Goal: Information Seeking & Learning: Learn about a topic

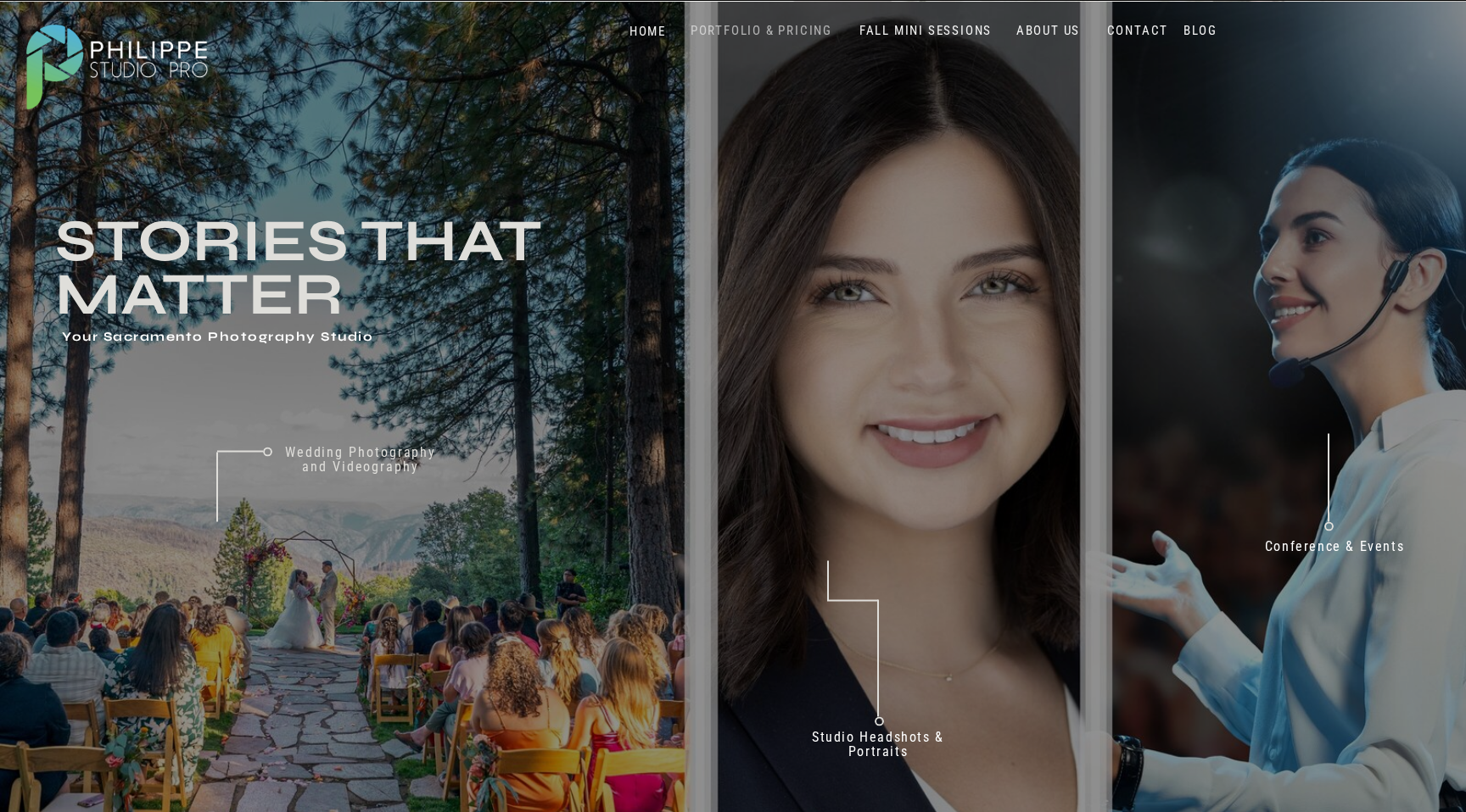
click at [798, 29] on nav "PORTFOLIO & PRICING" at bounding box center [760, 31] width 155 height 16
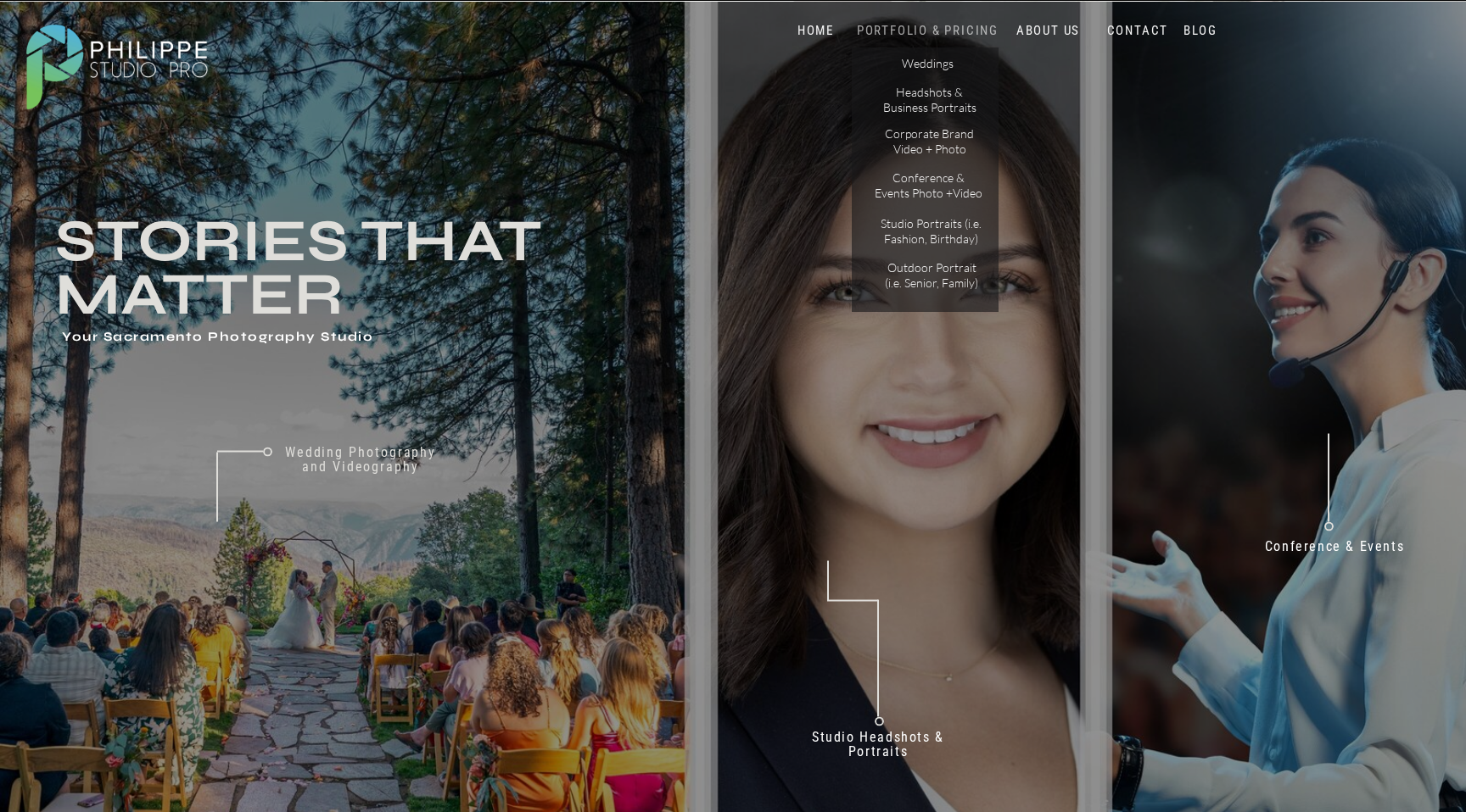
click at [955, 36] on nav "PORTFOLIO & PRICING" at bounding box center [927, 31] width 152 height 16
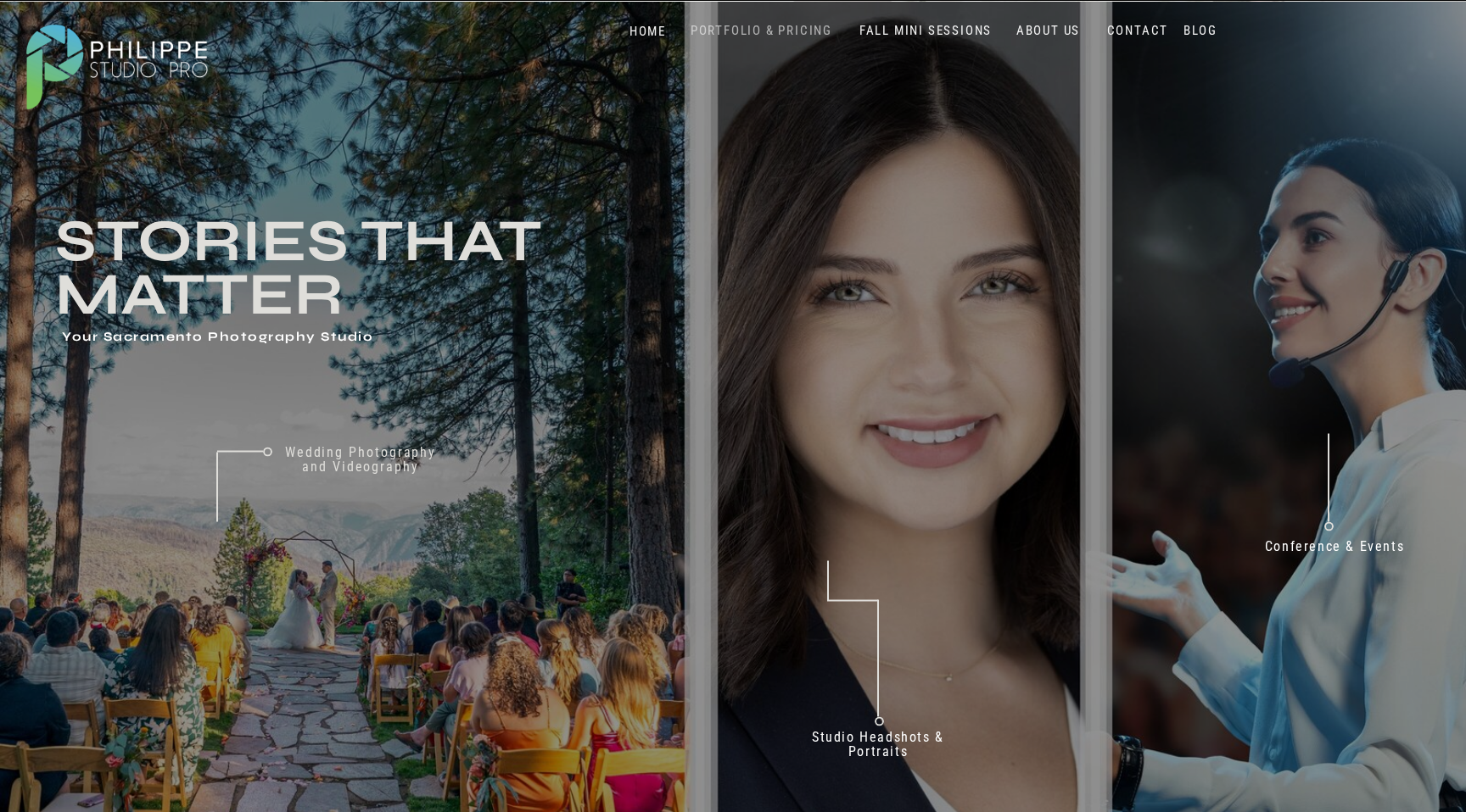
click at [813, 34] on nav "PORTFOLIO & PRICING" at bounding box center [760, 31] width 155 height 16
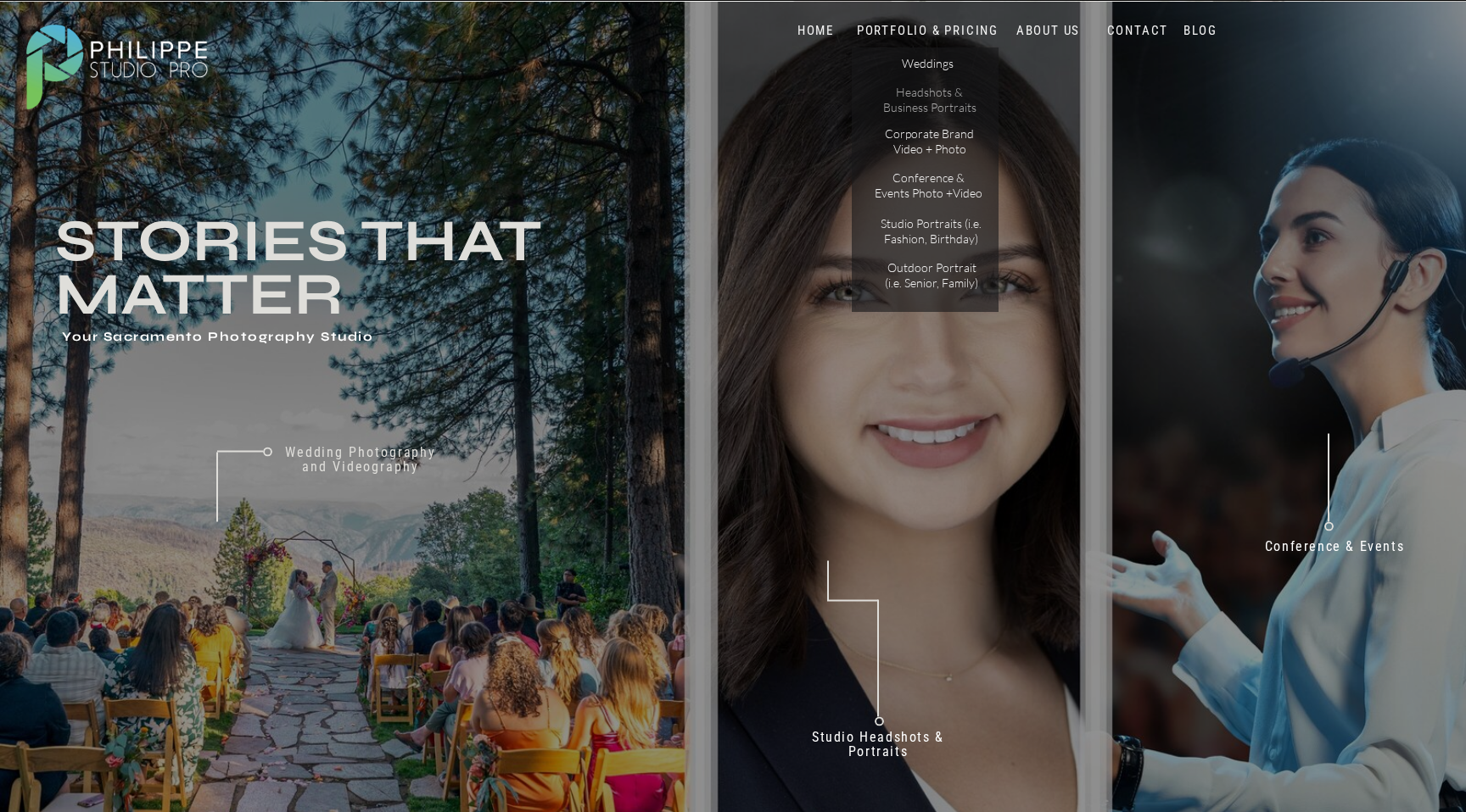
click at [935, 111] on p "Headshots & Business Portraits" at bounding box center [929, 100] width 96 height 30
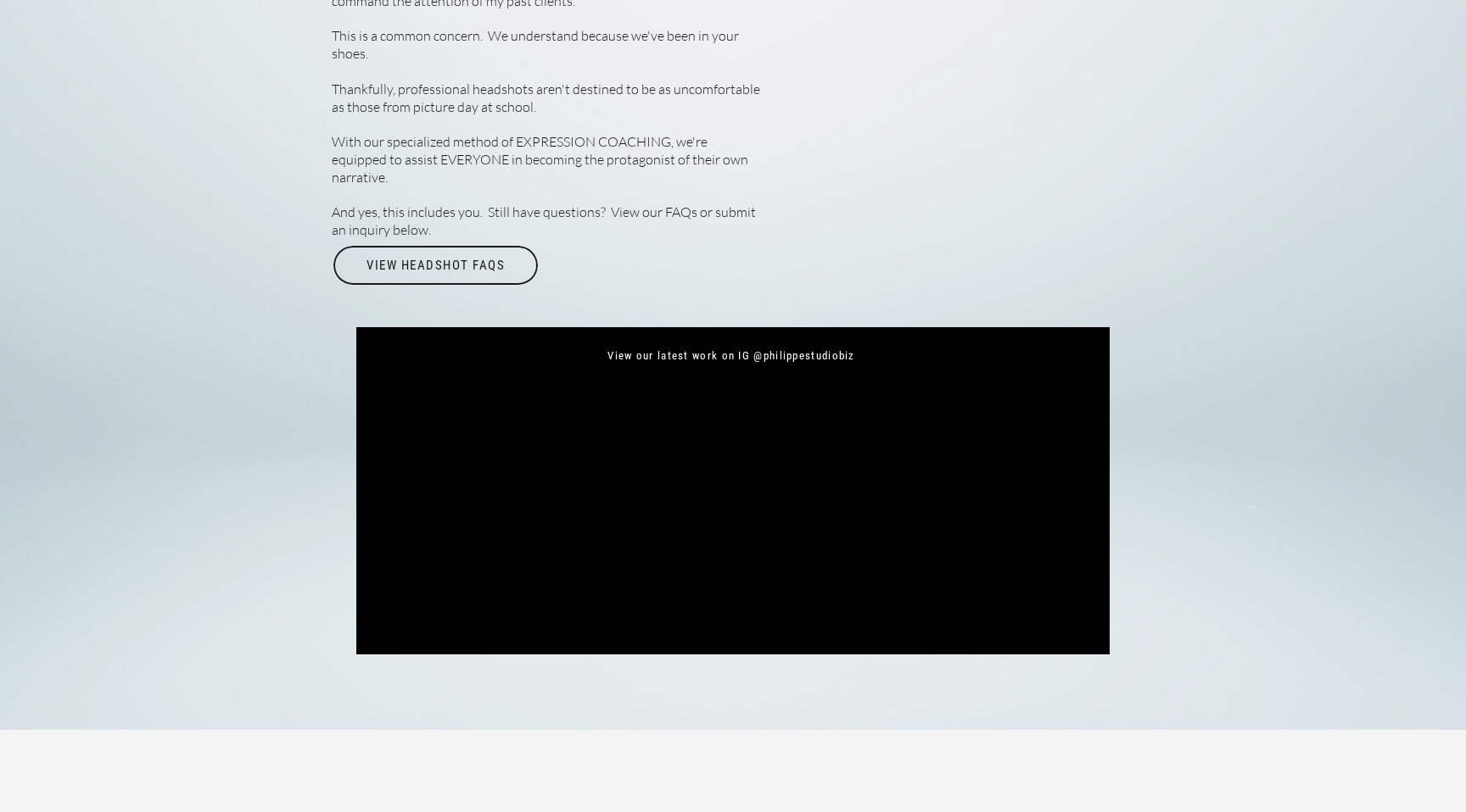
scroll to position [5958, 0]
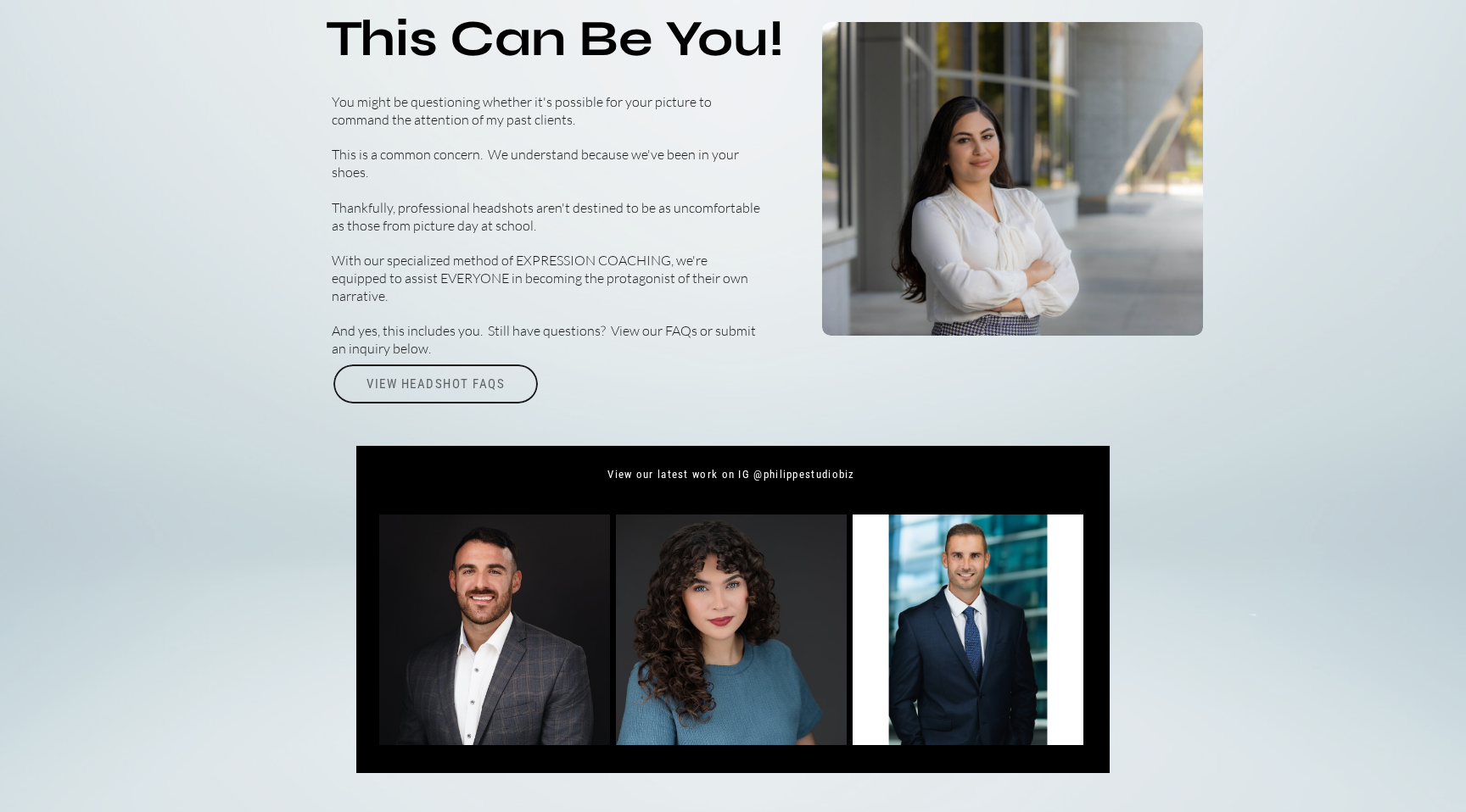
click at [459, 382] on div "View Headshot FAQs" at bounding box center [436, 384] width 208 height 39
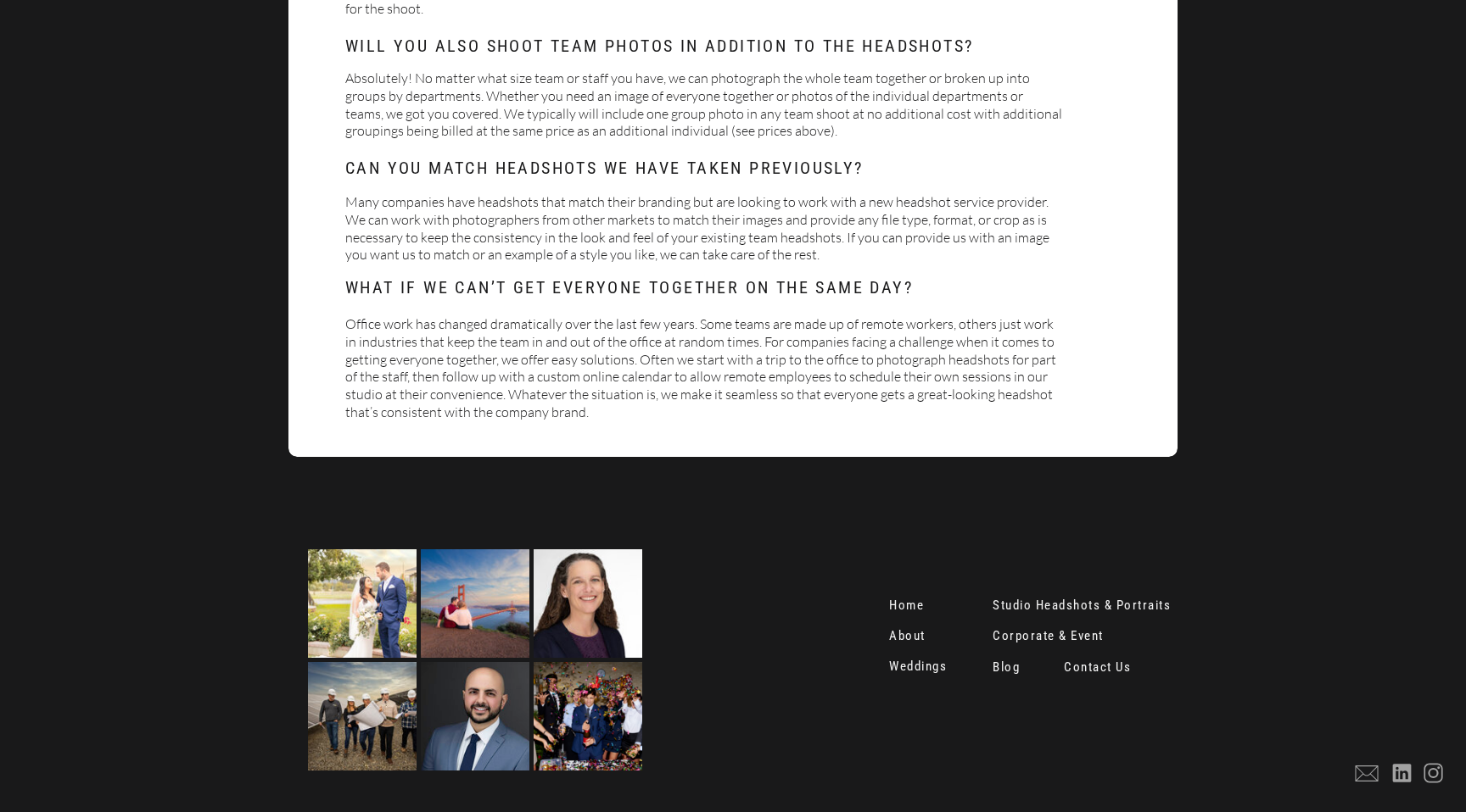
scroll to position [655, 0]
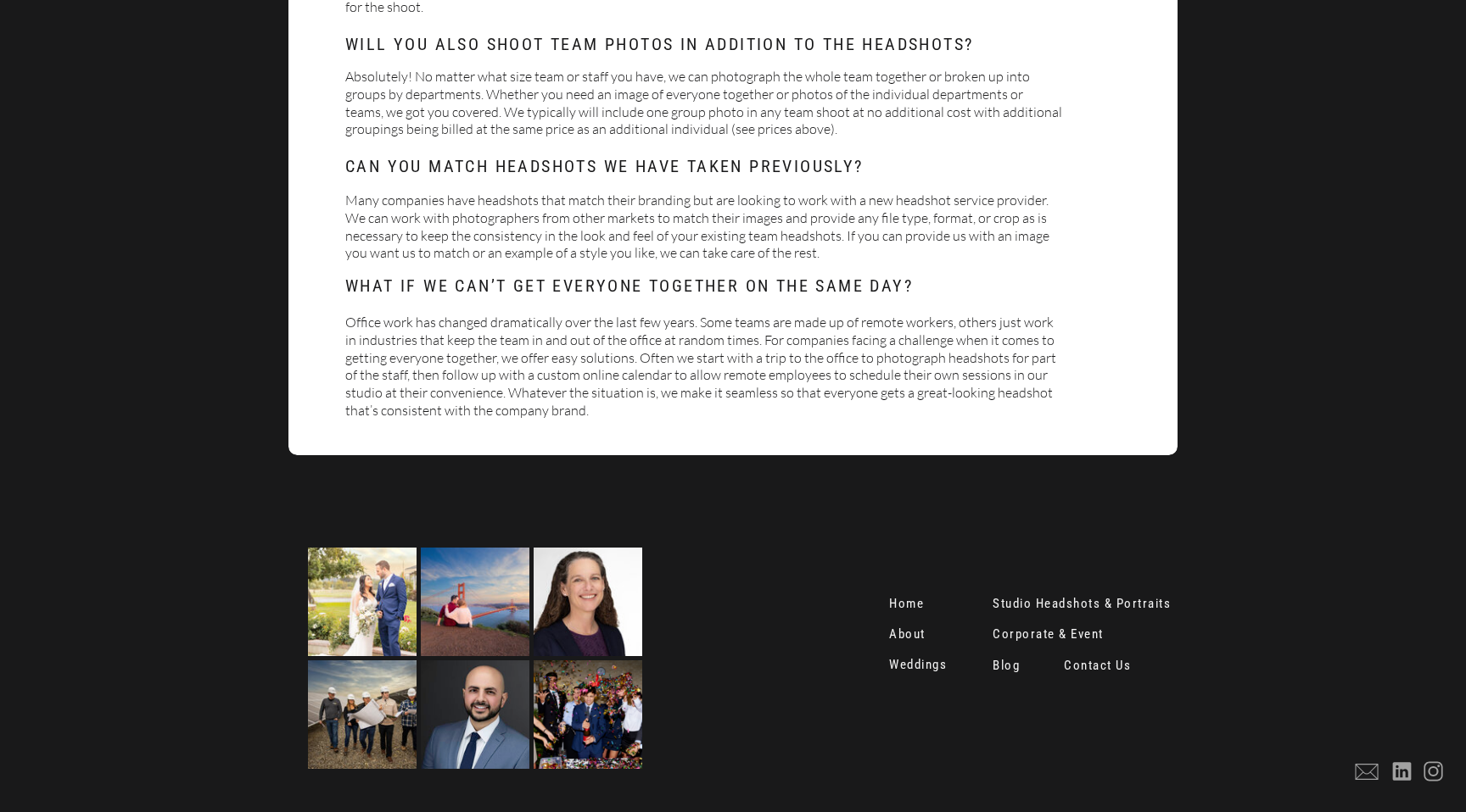
drag, startPoint x: 266, startPoint y: 192, endPoint x: 280, endPoint y: 194, distance: 14.1
click at [266, 192] on div "Headshot FAQs How many images do I get? At the end of the shoot we will sit dow…" at bounding box center [733, 79] width 1466 height 1468
click at [604, 218] on p "Many companies have headshots that match their branding but are looking to work…" at bounding box center [705, 230] width 718 height 76
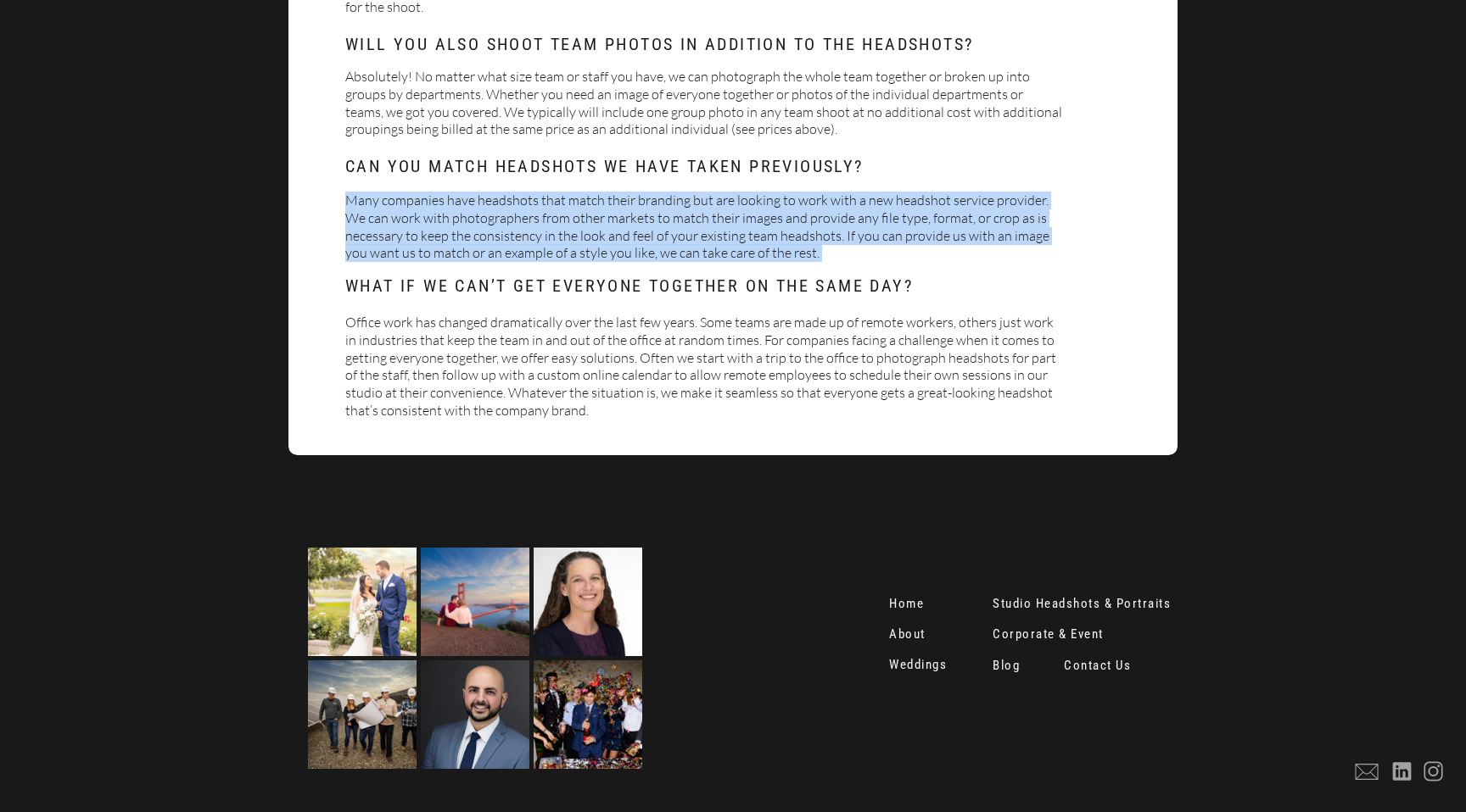
drag, startPoint x: 604, startPoint y: 218, endPoint x: 735, endPoint y: 256, distance: 136.4
click at [607, 218] on p "Many companies have headshots that match their branding but are looking to work…" at bounding box center [705, 230] width 718 height 76
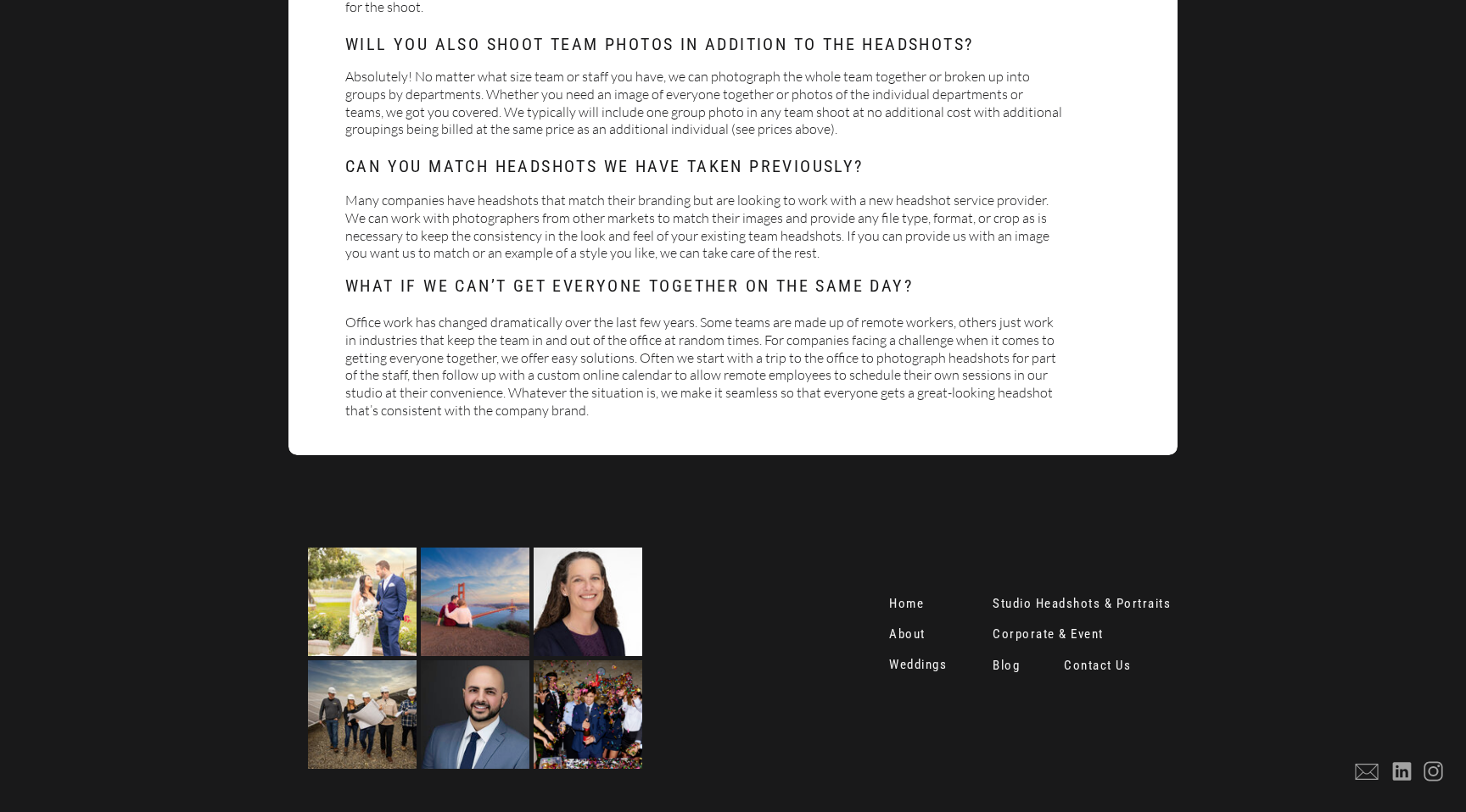
click at [895, 334] on p "Office work has changed dramatically over the last few years. Some teams are ma…" at bounding box center [705, 370] width 718 height 113
drag, startPoint x: 388, startPoint y: 159, endPoint x: 401, endPoint y: 202, distance: 44.9
click at [661, 257] on p "Many companies have headshots that match their branding but are looking to work…" at bounding box center [705, 230] width 718 height 76
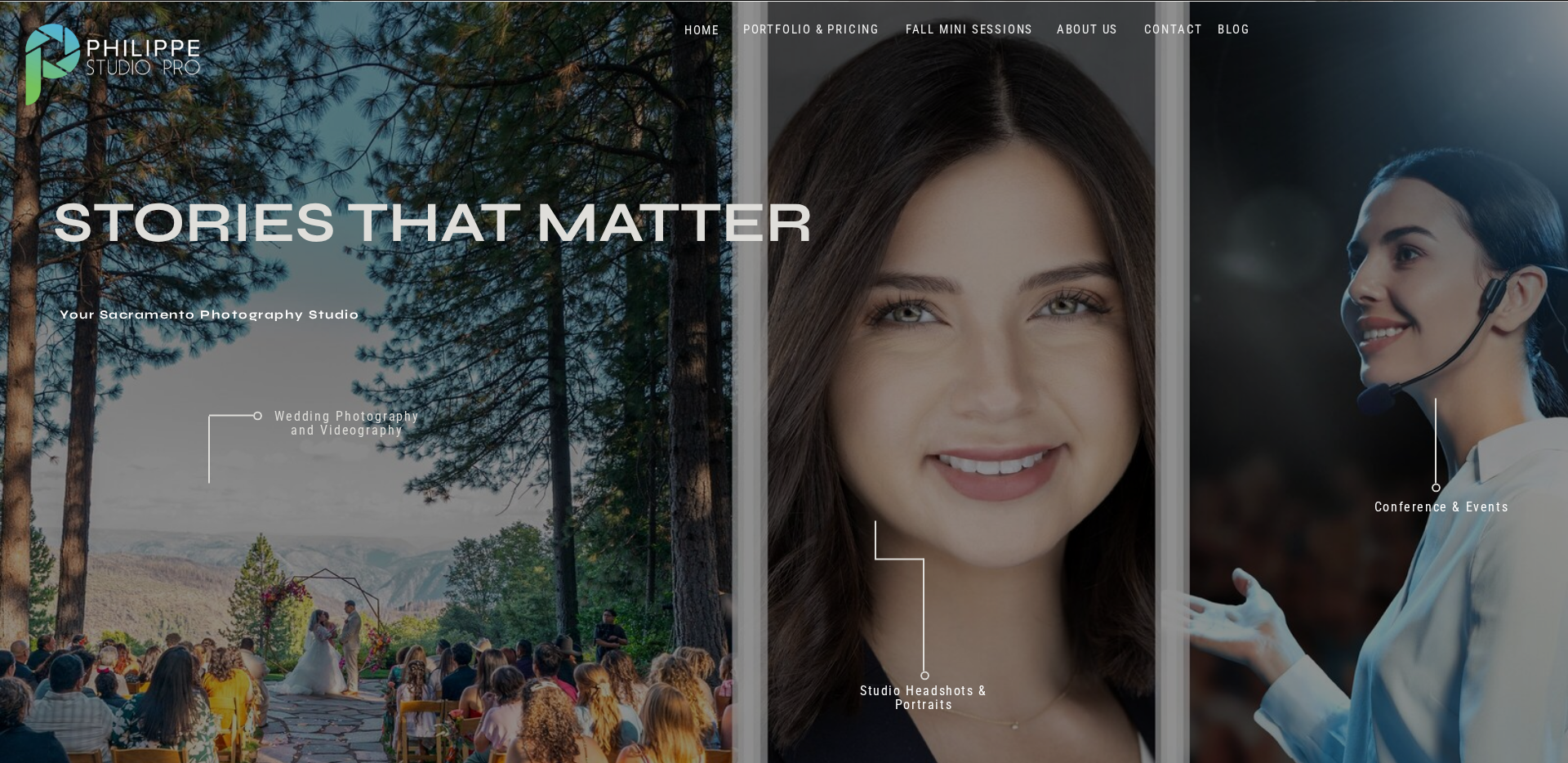
drag, startPoint x: 1165, startPoint y: 26, endPoint x: 1129, endPoint y: 40, distance: 38.6
click at [1165, 26] on nav "CONTACT" at bounding box center [1174, 30] width 67 height 15
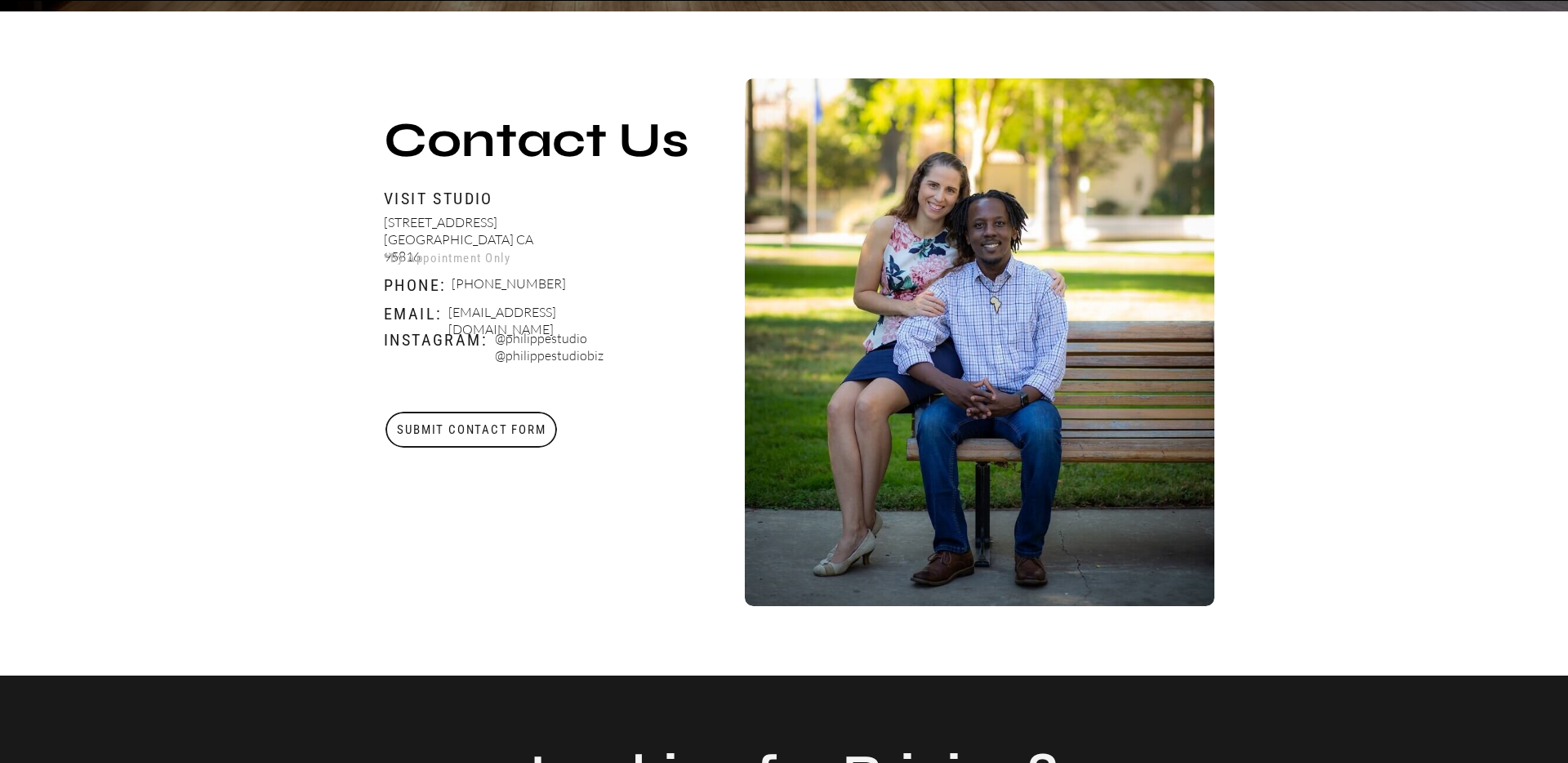
scroll to position [561, 0]
